Goal: Task Accomplishment & Management: Use online tool/utility

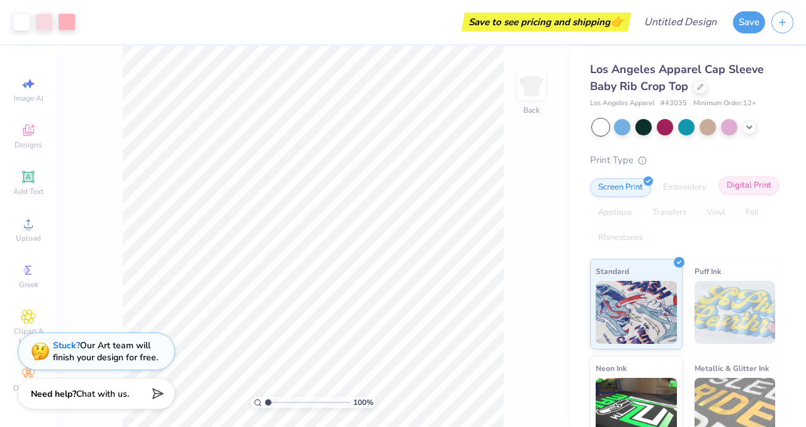
click at [746, 186] on div "Digital Print" at bounding box center [749, 185] width 61 height 19
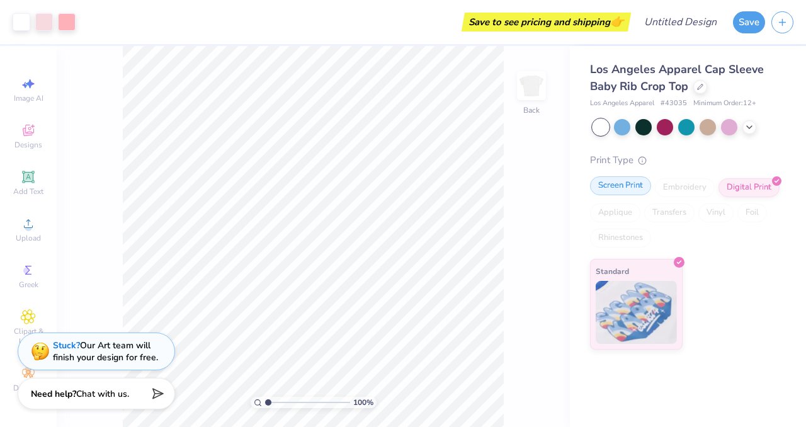
click at [636, 179] on div "Screen Print" at bounding box center [620, 185] width 61 height 19
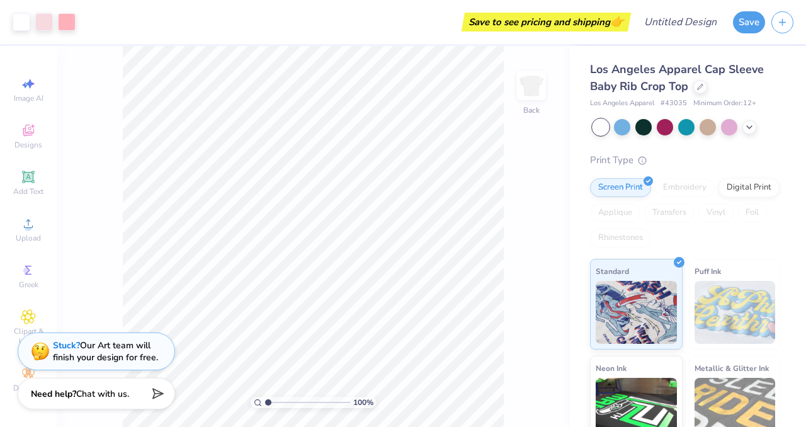
click at [695, 185] on div "Embroidery" at bounding box center [685, 187] width 60 height 19
click at [724, 187] on div "Digital Print" at bounding box center [749, 185] width 61 height 19
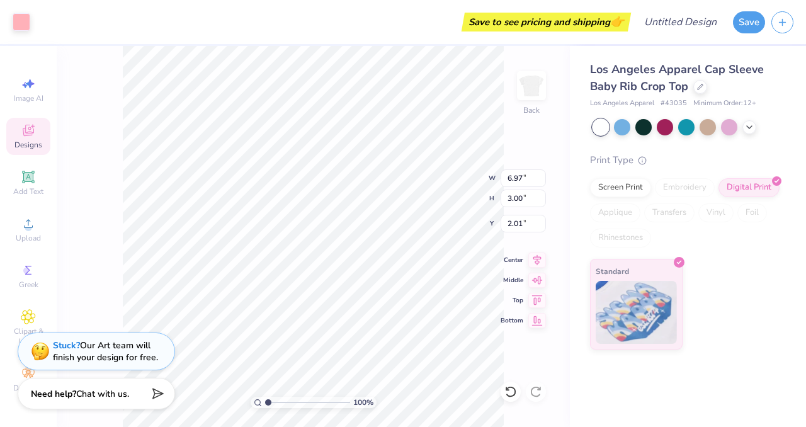
click at [29, 186] on span "Add Text" at bounding box center [28, 191] width 30 height 10
click at [31, 128] on icon at bounding box center [28, 130] width 15 height 15
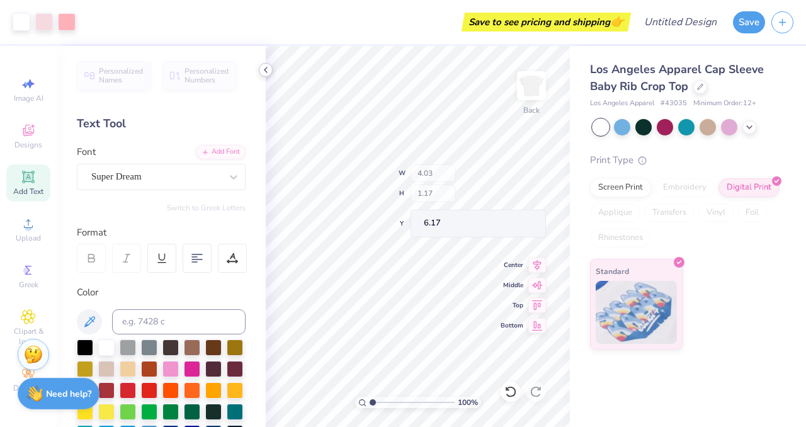
click at [266, 71] on polyline at bounding box center [266, 69] width 3 height 5
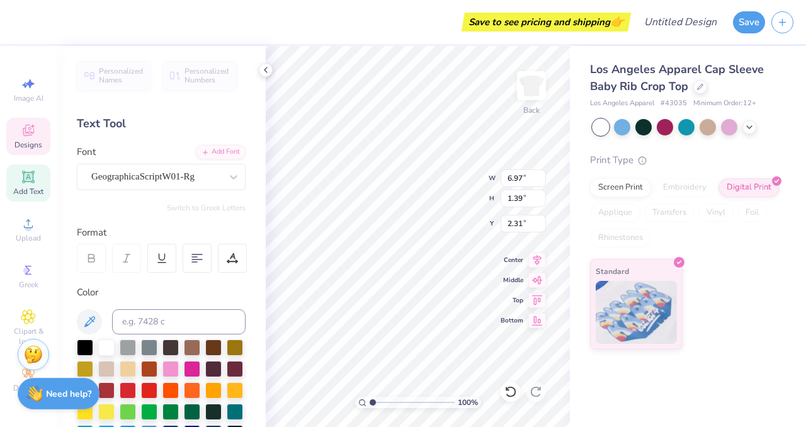
click at [145, 190] on div "Personalized Names Personalized Numbers Text Tool Add Font Font GeographicaScri…" at bounding box center [161, 236] width 209 height 381
type textarea "Alpha Ominccron Pi"
